Goal: Transaction & Acquisition: Subscribe to service/newsletter

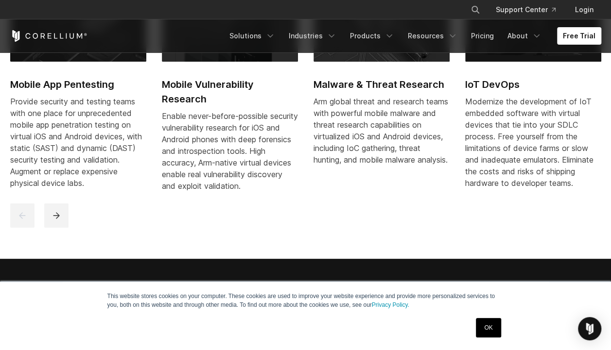
click at [86, 81] on h2 "Mobile App Pentesting" at bounding box center [78, 84] width 136 height 15
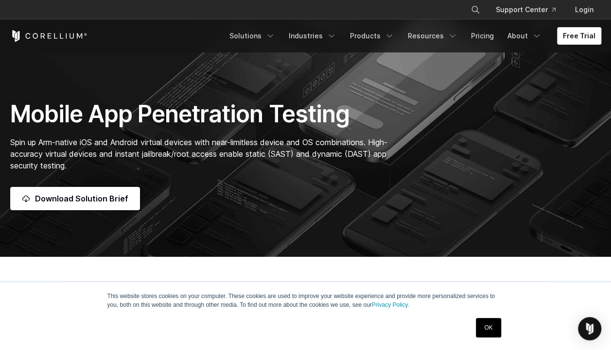
scroll to position [146, 0]
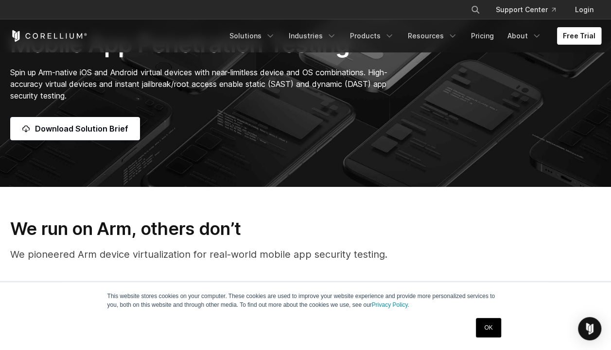
click at [562, 40] on link "Free Trial" at bounding box center [579, 35] width 44 height 17
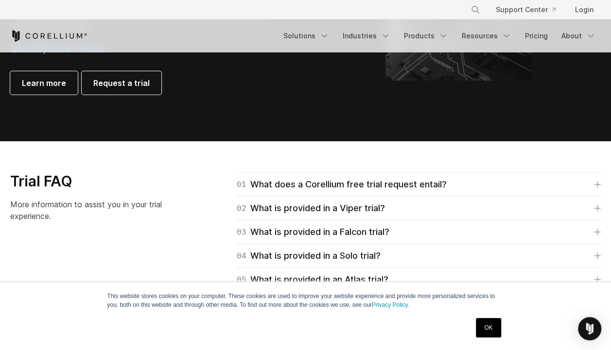
scroll to position [1312, 0]
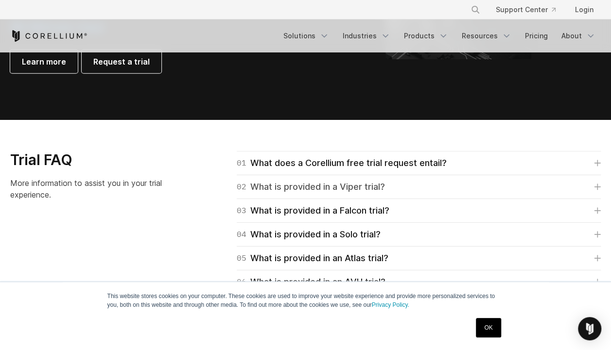
click at [362, 192] on div "02 What is provided in a Viper trial?" at bounding box center [311, 187] width 148 height 14
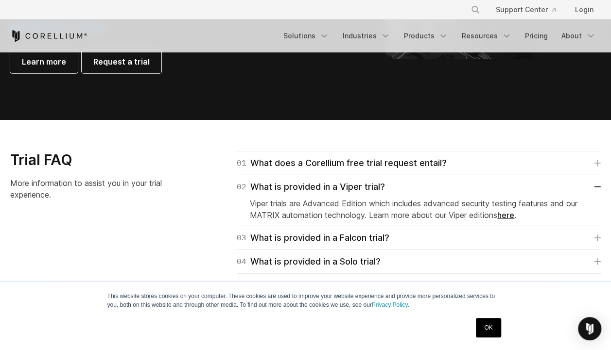
click at [513, 214] on link "here" at bounding box center [505, 215] width 17 height 10
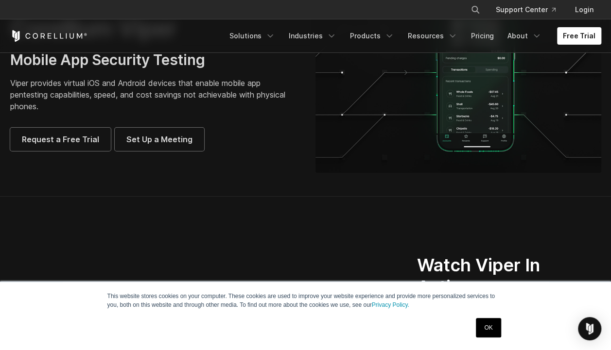
scroll to position [97, 0]
click at [76, 137] on span "Request a Free Trial" at bounding box center [60, 140] width 77 height 12
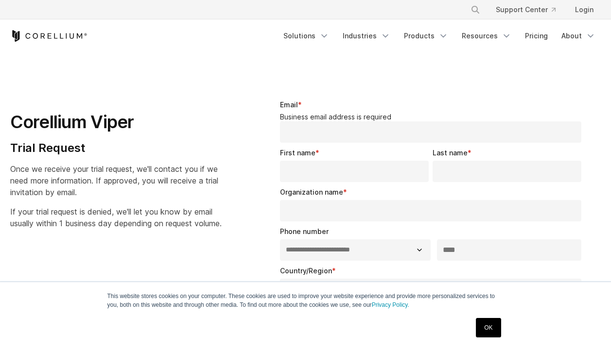
select select "**"
